Goal: Information Seeking & Learning: Understand process/instructions

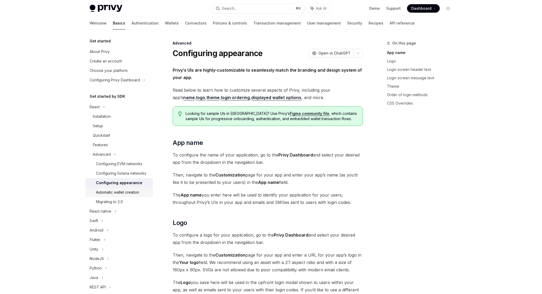
click at [133, 192] on div "Automatic wallet creation" at bounding box center [117, 192] width 43 height 6
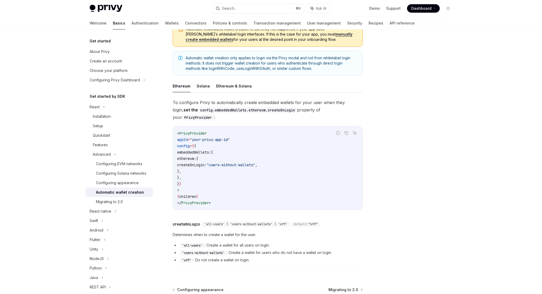
scroll to position [77, 0]
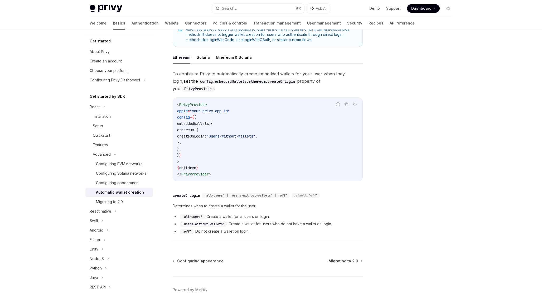
click at [195, 193] on div "createOnLogin" at bounding box center [186, 195] width 27 height 5
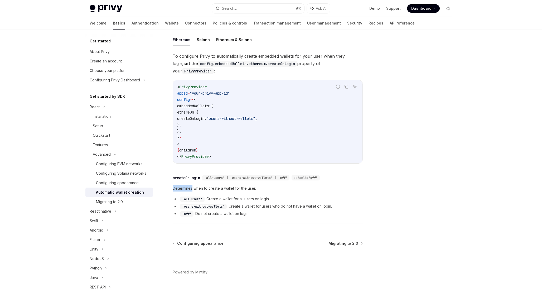
click at [195, 188] on div "​ createOnLogin 'all-users' | 'users-without-wallets' | 'off' default: "off" De…" at bounding box center [268, 197] width 190 height 51
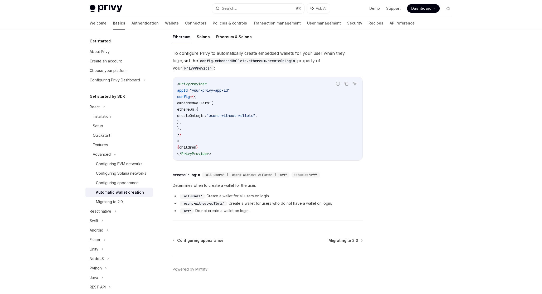
click at [186, 194] on code "'all-users'" at bounding box center [192, 196] width 25 height 5
click at [266, 210] on div "​ createOnLogin 'all-users' | 'users-without-wallets' | 'off' default: "off" De…" at bounding box center [268, 194] width 190 height 51
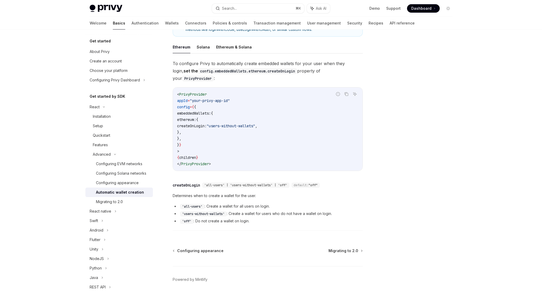
scroll to position [103, 0]
click at [324, 219] on div "​ createOnLogin 'all-users' | 'users-without-wallets' | 'off' default: "off" De…" at bounding box center [268, 205] width 190 height 51
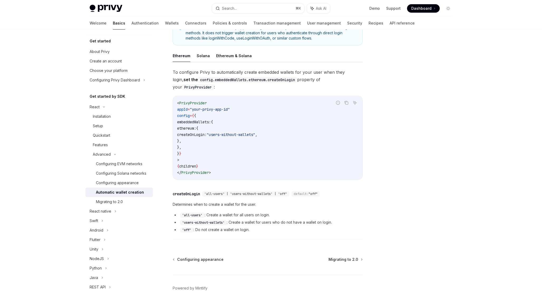
scroll to position [92, 0]
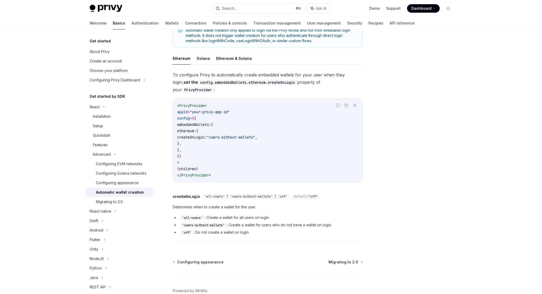
click at [196, 129] on span "ethereum:" at bounding box center [186, 131] width 19 height 5
click at [198, 58] on button "Solana" at bounding box center [203, 58] width 13 height 12
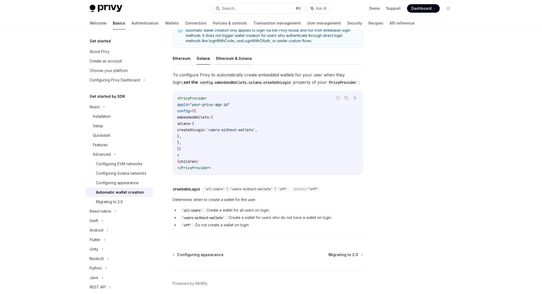
click at [225, 60] on button "Ethereum & Solana" at bounding box center [234, 58] width 36 height 12
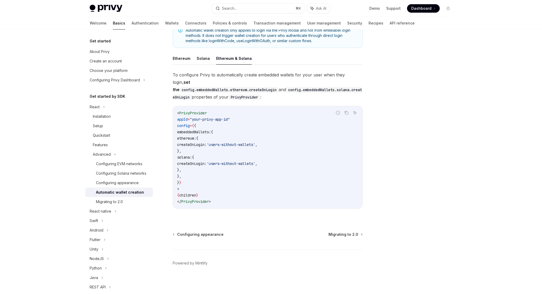
scroll to position [86, 0]
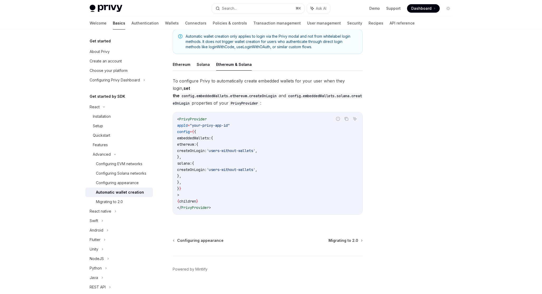
click at [282, 169] on code "< PrivyProvider appId = "your-privy-app-id" config = { { embeddedWallets: { eth…" at bounding box center [267, 163] width 181 height 95
click at [125, 202] on div "Migrating to 2.0" at bounding box center [123, 202] width 54 height 6
type textarea "*"
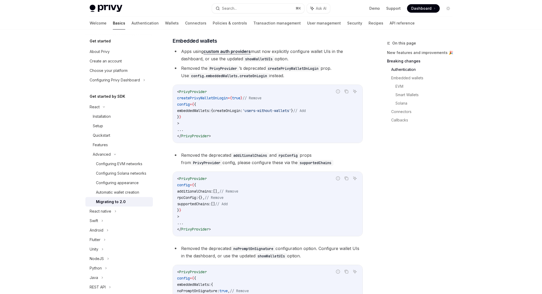
scroll to position [226, 0]
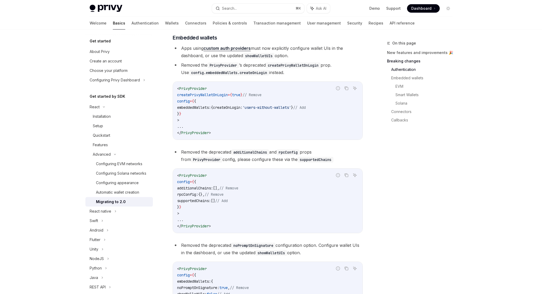
click at [197, 119] on code "< PrivyProvider createPrivyWalletOnLogin = { true } // Remove config = { { embe…" at bounding box center [267, 110] width 181 height 51
click at [200, 110] on span "embeddedWallets:" at bounding box center [194, 107] width 34 height 5
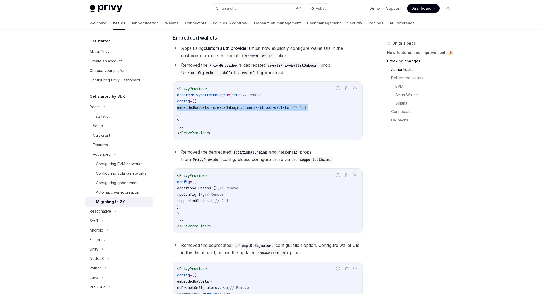
click at [200, 110] on span "embeddedWallets:" at bounding box center [194, 107] width 34 height 5
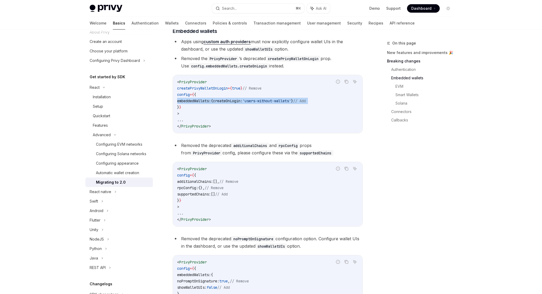
scroll to position [229, 0]
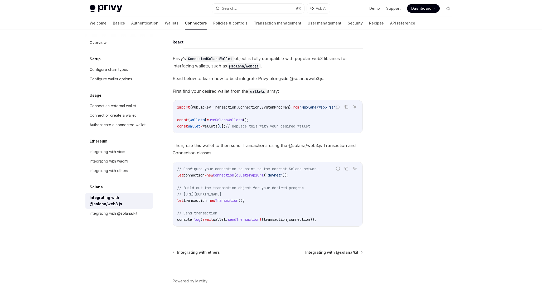
scroll to position [11, 0]
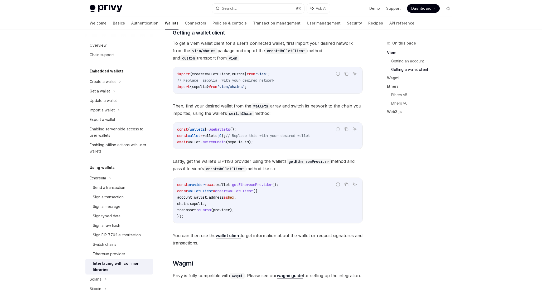
scroll to position [274, 0]
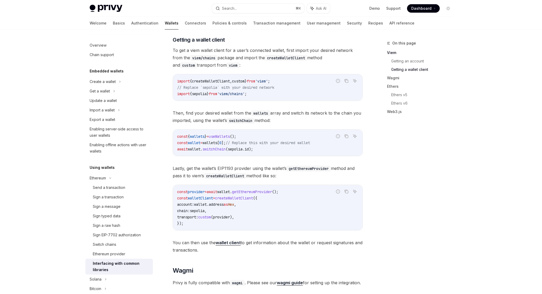
click at [218, 152] on span "switchChain" at bounding box center [213, 149] width 23 height 5
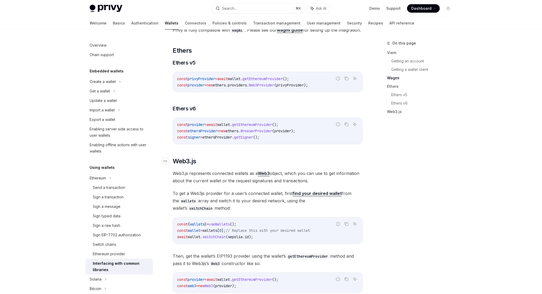
scroll to position [526, 0]
